Goal: Transaction & Acquisition: Purchase product/service

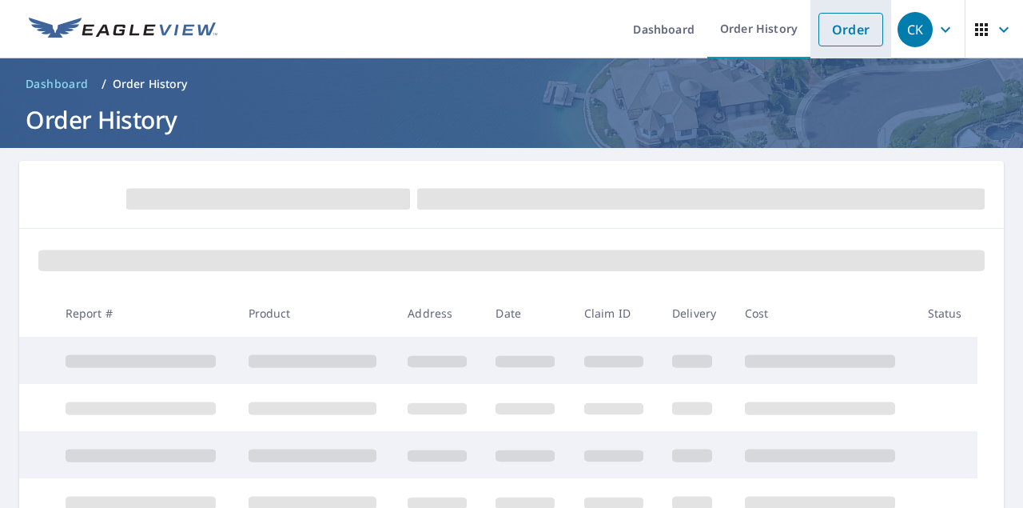
click at [849, 30] on link "Order" at bounding box center [850, 30] width 65 height 34
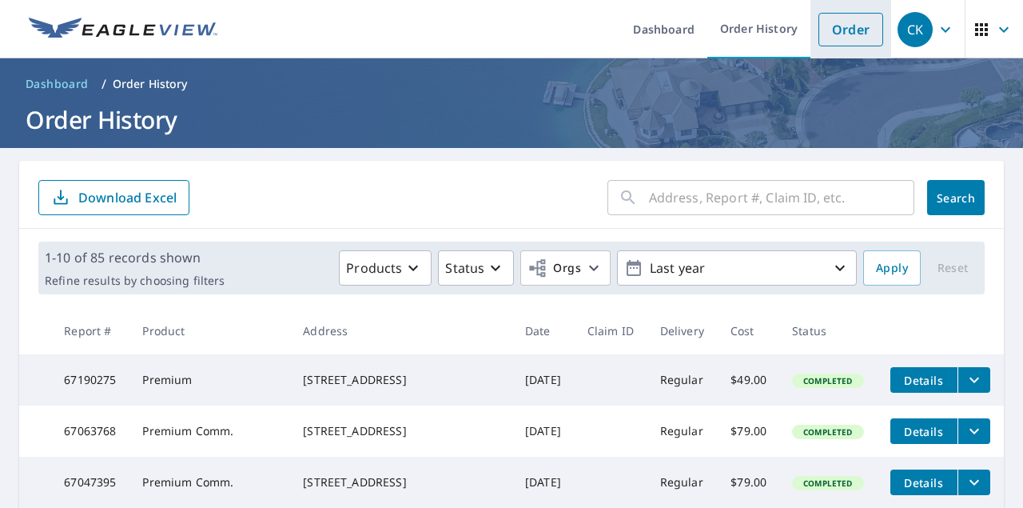
click at [853, 30] on link "Order" at bounding box center [850, 30] width 65 height 34
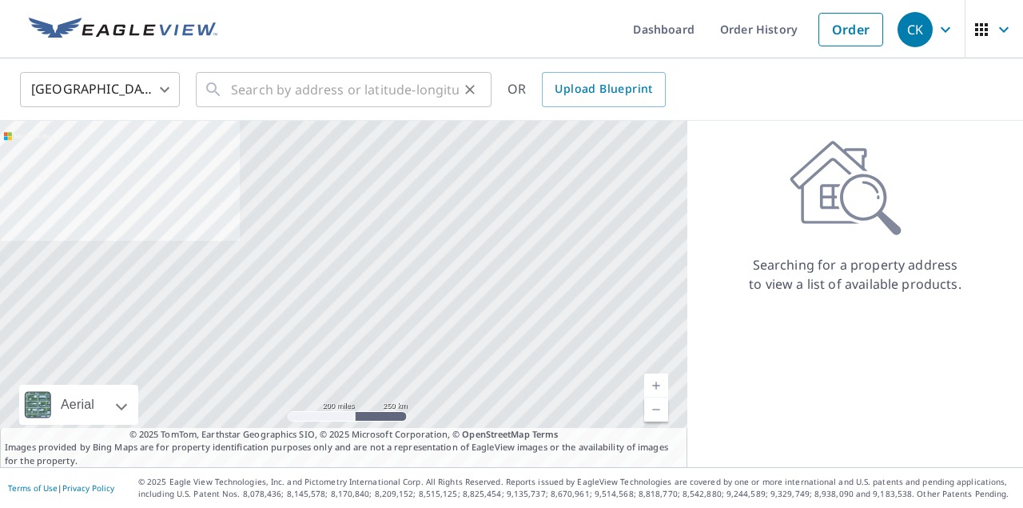
click at [237, 94] on input "text" at bounding box center [345, 89] width 228 height 45
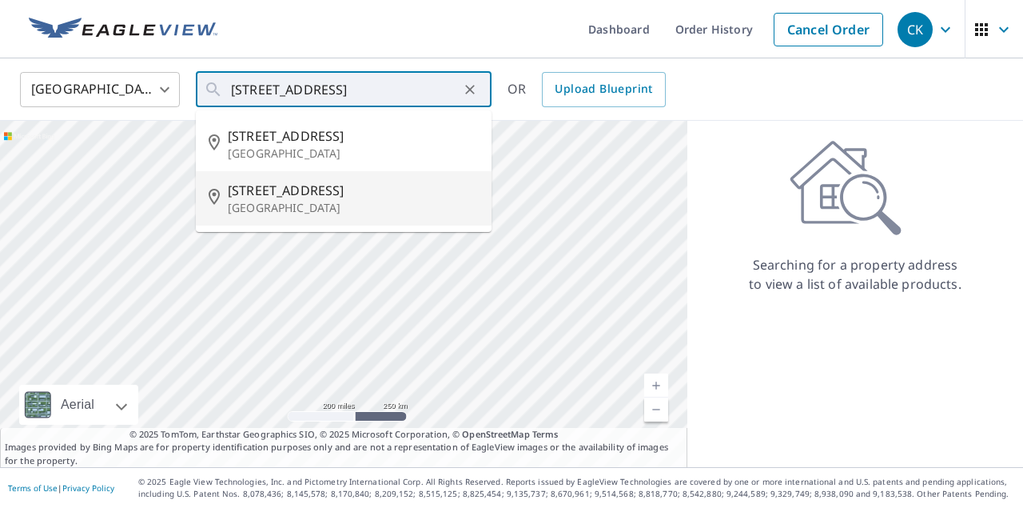
click at [262, 189] on span "[STREET_ADDRESS]" at bounding box center [353, 190] width 251 height 19
type input "[STREET_ADDRESS]"
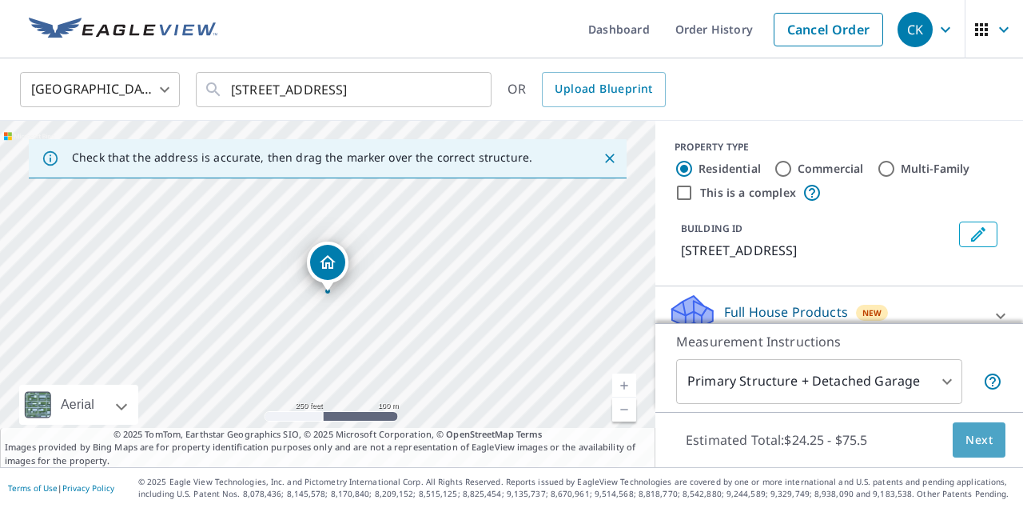
click at [974, 440] on span "Next" at bounding box center [979, 440] width 27 height 20
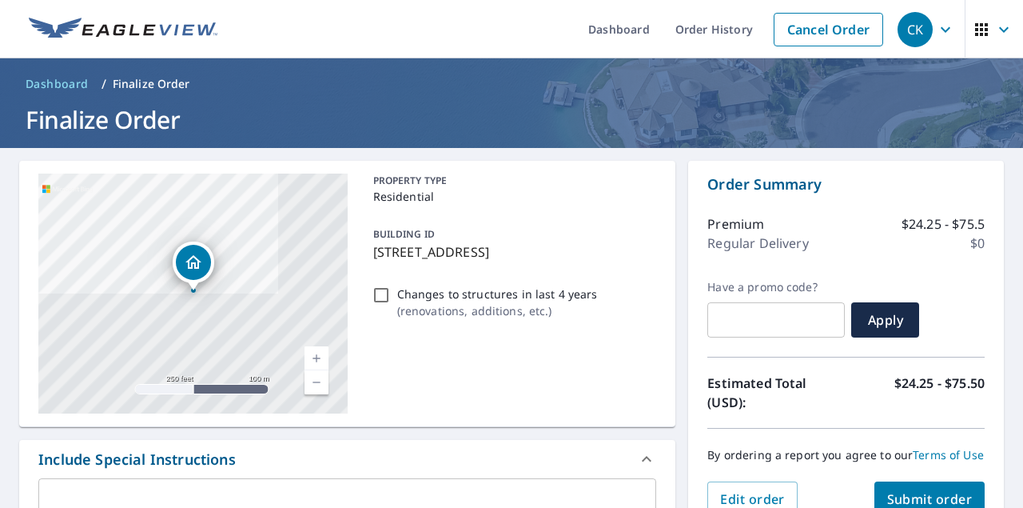
click at [926, 494] on span "Submit order" at bounding box center [930, 499] width 86 height 18
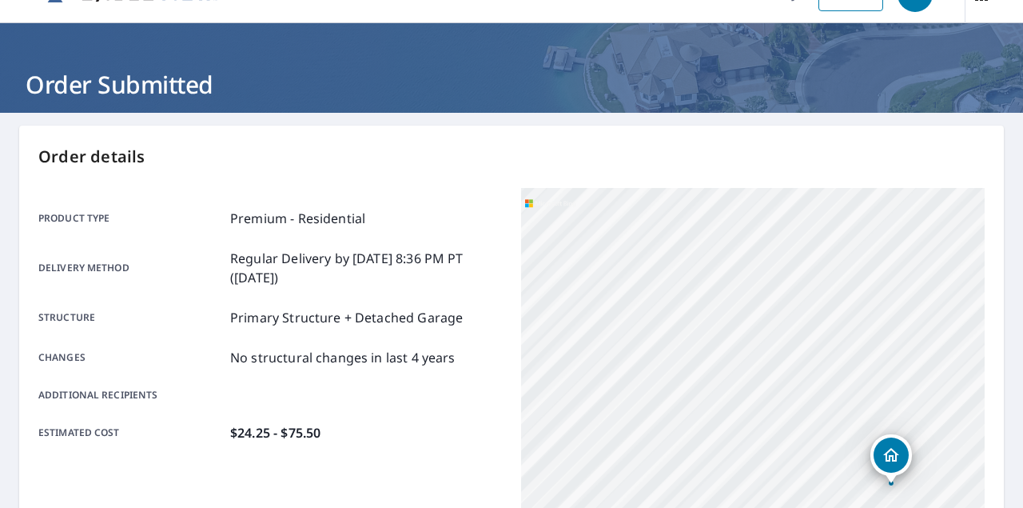
scroll to position [33, 0]
